Goal: Task Accomplishment & Management: Use online tool/utility

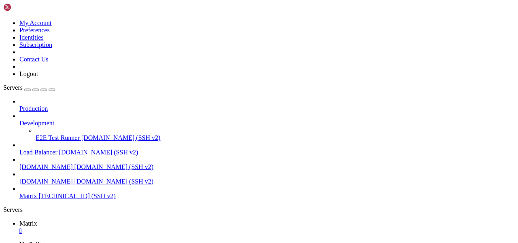
scroll to position [2946, 0]
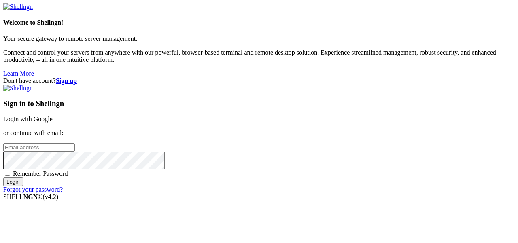
click at [53, 116] on link "Login with Google" at bounding box center [27, 119] width 49 height 7
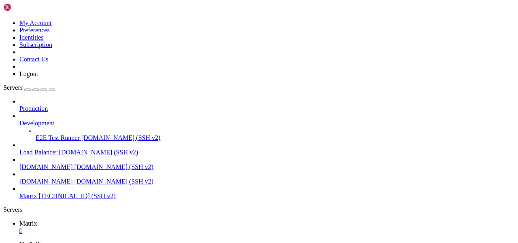
scroll to position [2994, 0]
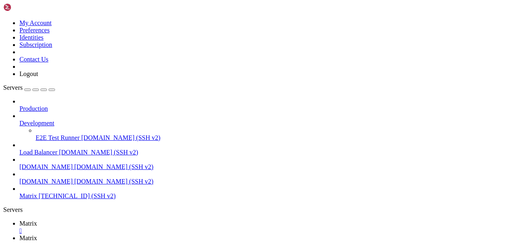
click at [119, 88] on div at bounding box center [259, 121] width 518 height 243
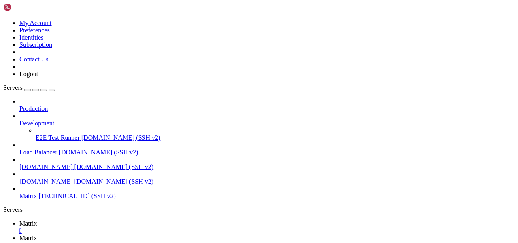
type input "/var"
click at [111, 220] on link "Matrix " at bounding box center [267, 227] width 496 height 15
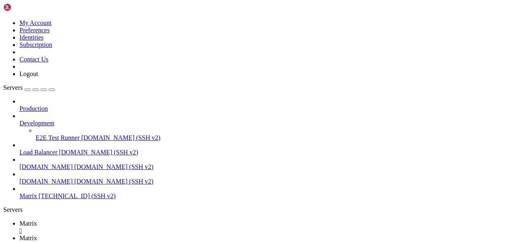
drag, startPoint x: 261, startPoint y: 537, endPoint x: 185, endPoint y: 537, distance: 76.5
click at [163, 235] on link "Matrix " at bounding box center [267, 242] width 496 height 15
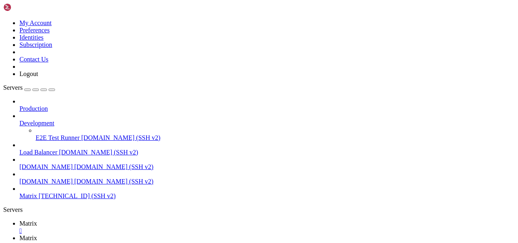
click at [37, 220] on span "Matrix" at bounding box center [28, 223] width 18 height 7
